Goal: Contribute content: Add original content to the website for others to see

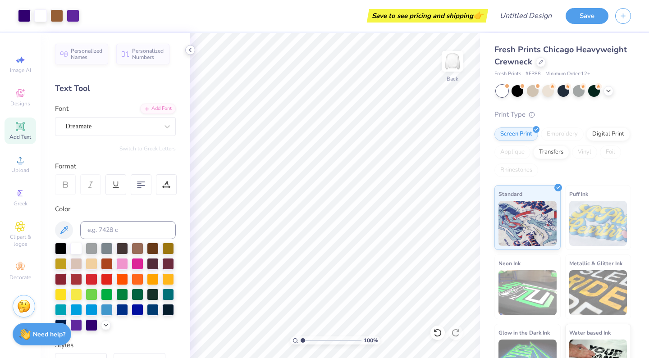
click at [191, 50] on icon at bounding box center [190, 49] width 7 height 7
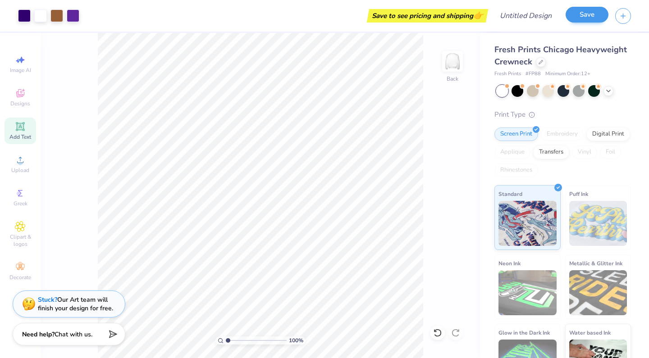
click at [596, 20] on button "Save" at bounding box center [587, 15] width 43 height 16
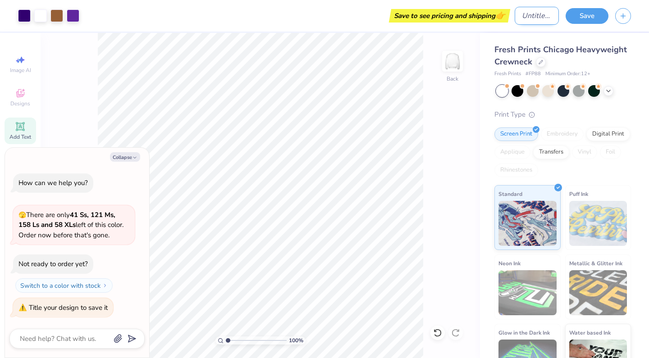
type textarea "x"
click at [526, 14] on input "Design Title" at bounding box center [537, 16] width 44 height 18
type input "g"
type textarea "x"
type input "go"
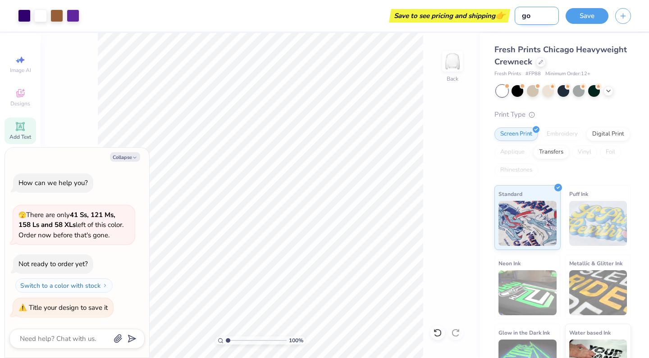
type textarea "x"
type input "goa"
type textarea "x"
type input "goat"
type textarea "x"
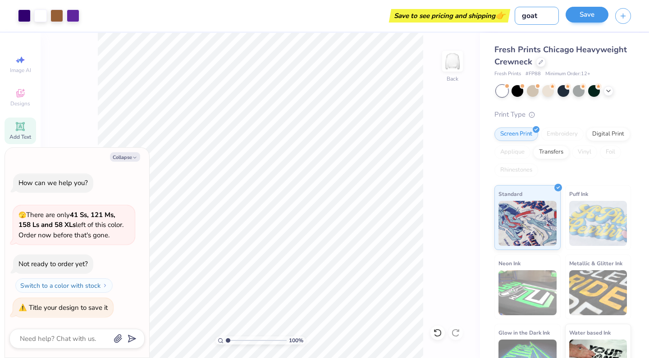
type input "goat"
click at [599, 12] on button "Save" at bounding box center [587, 15] width 43 height 16
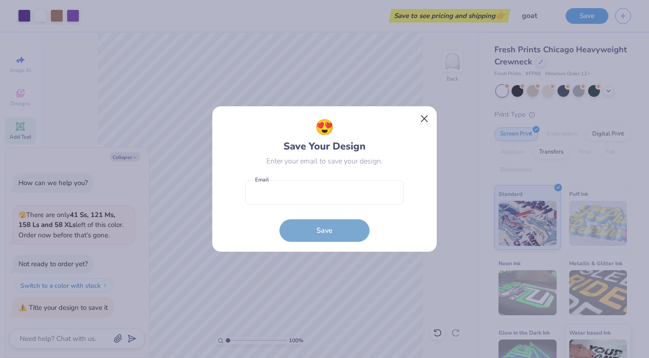
click at [428, 118] on button "Close" at bounding box center [424, 118] width 17 height 17
